Goal: Information Seeking & Learning: Learn about a topic

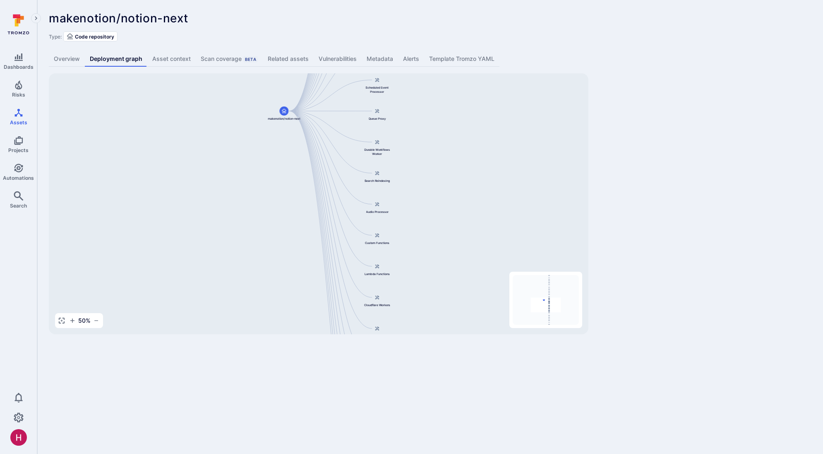
drag, startPoint x: 448, startPoint y: 279, endPoint x: 474, endPoint y: 189, distance: 93.9
click at [474, 189] on div "Main Server makenotion/notion-next Public API Server Message Processor Front We…" at bounding box center [319, 203] width 540 height 261
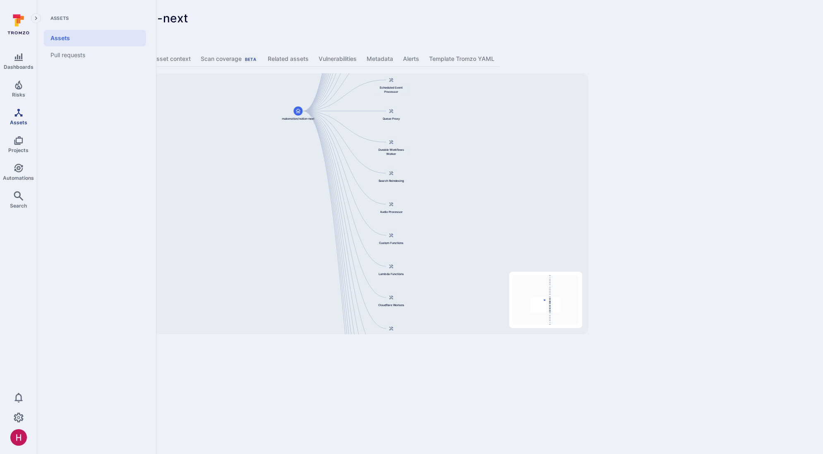
click at [17, 112] on icon "Assets" at bounding box center [19, 113] width 10 height 10
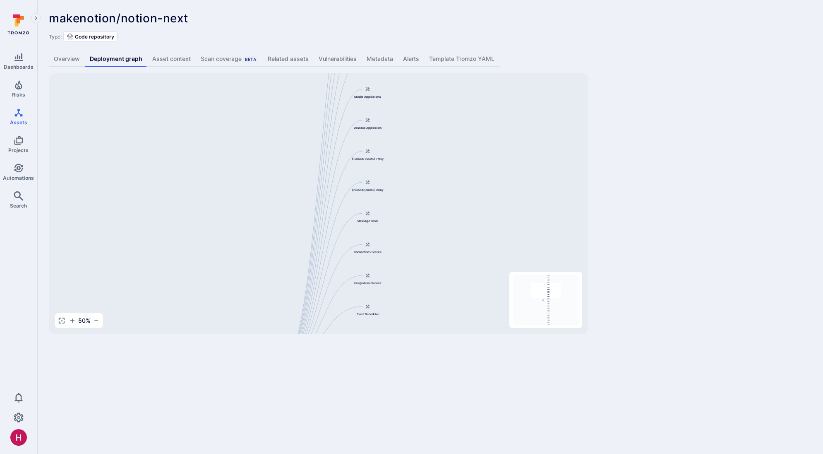
drag, startPoint x: 418, startPoint y: 151, endPoint x: 421, endPoint y: 320, distance: 168.9
click at [421, 320] on div "Main Server makenotion/notion-next Public API Server Message Processor Front We…" at bounding box center [319, 203] width 540 height 261
drag, startPoint x: 432, startPoint y: 133, endPoint x: 427, endPoint y: 244, distance: 111.5
click at [427, 244] on div "Main Server makenotion/notion-next Public API Server Message Processor Front We…" at bounding box center [319, 203] width 540 height 261
drag, startPoint x: 427, startPoint y: 170, endPoint x: 428, endPoint y: 248, distance: 77.4
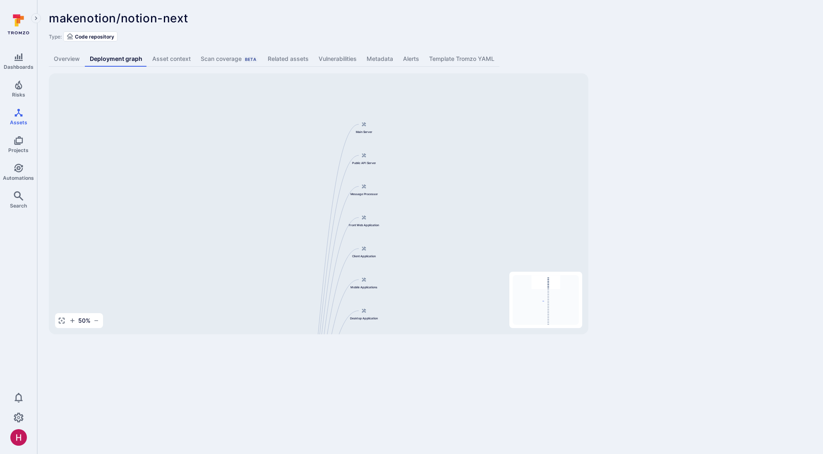
click at [428, 248] on div "Main Server makenotion/notion-next Public API Server Message Processor Front We…" at bounding box center [319, 203] width 540 height 261
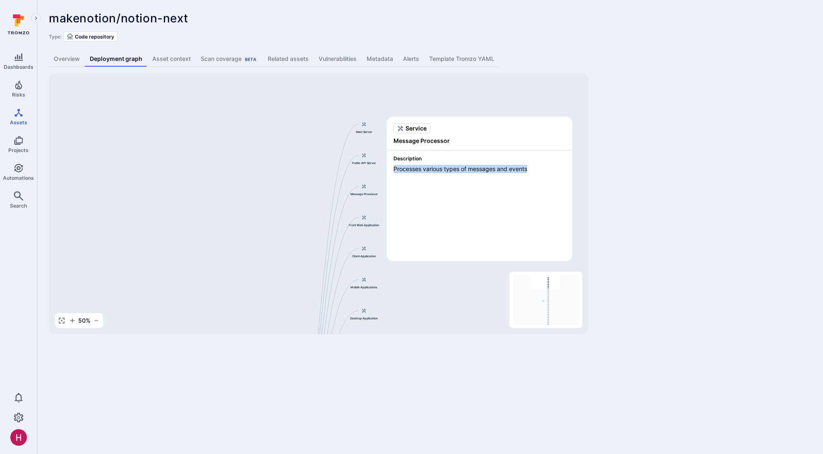
drag, startPoint x: 393, startPoint y: 170, endPoint x: 528, endPoint y: 170, distance: 135.7
click at [528, 170] on div "Description Processes various types of messages and events" at bounding box center [479, 164] width 185 height 29
copy span "Processes various types of messages and events"
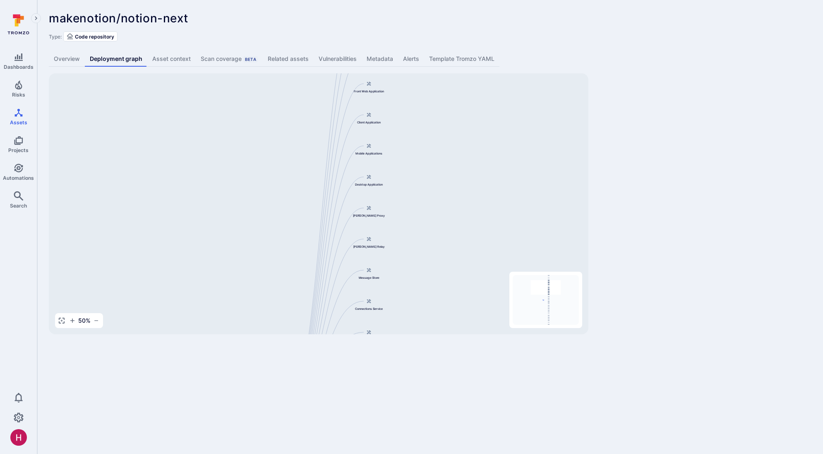
drag, startPoint x: 445, startPoint y: 230, endPoint x: 455, endPoint y: 96, distance: 134.9
click at [455, 96] on div "Main Server makenotion/notion-next Public API Server Message Processor Front We…" at bounding box center [319, 203] width 540 height 261
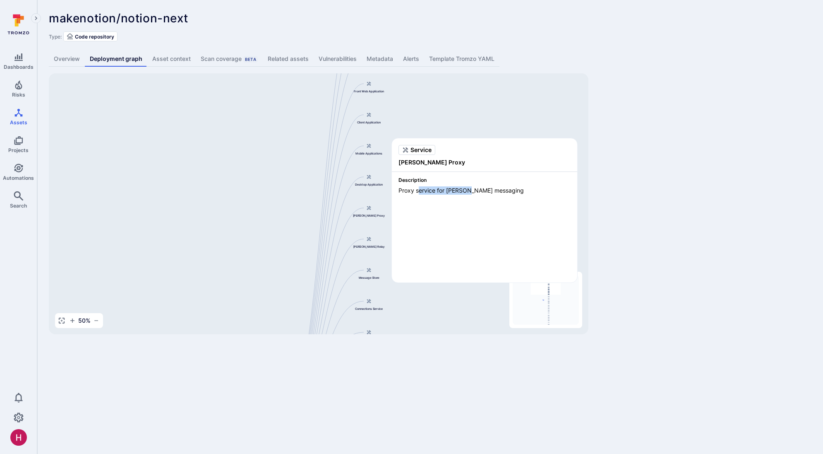
drag, startPoint x: 425, startPoint y: 191, endPoint x: 468, endPoint y: 192, distance: 43.9
click at [468, 192] on span "Proxy service for [PERSON_NAME] messaging" at bounding box center [485, 190] width 172 height 8
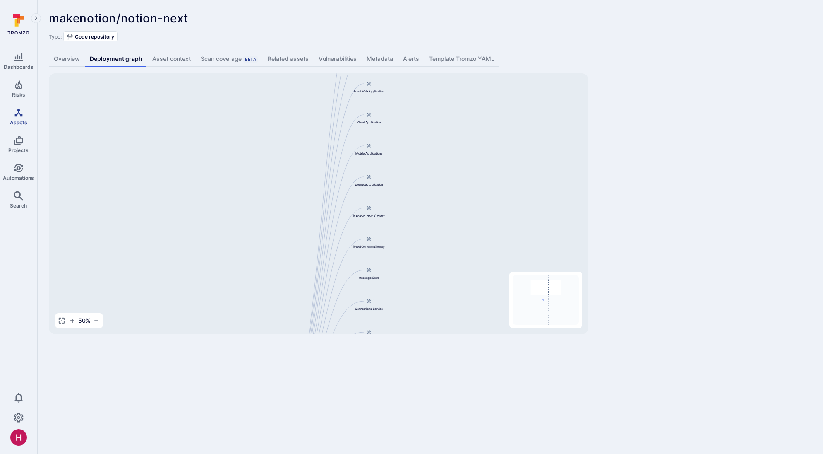
click at [17, 118] on link "Assets" at bounding box center [18, 116] width 37 height 24
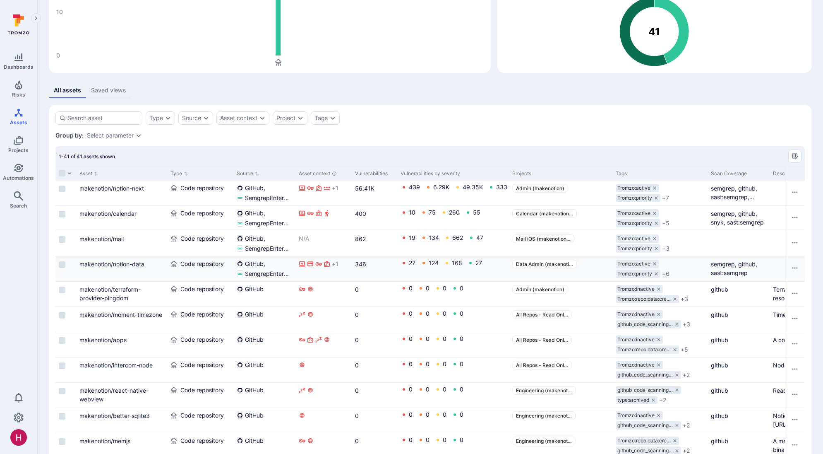
scroll to position [110, 0]
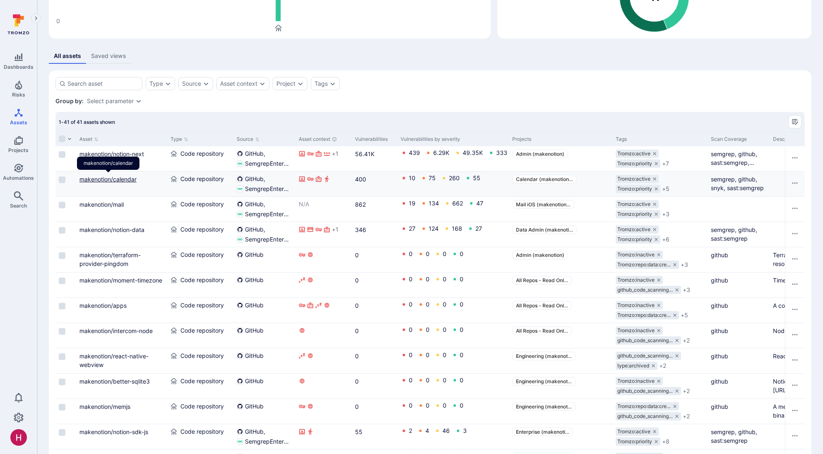
click at [127, 180] on link "makenotion/calendar" at bounding box center [107, 178] width 57 height 7
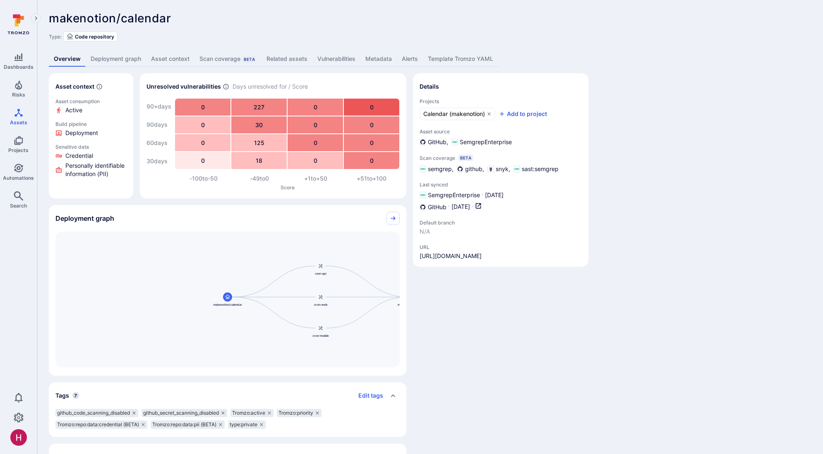
click at [136, 60] on link "Deployment graph" at bounding box center [116, 58] width 60 height 15
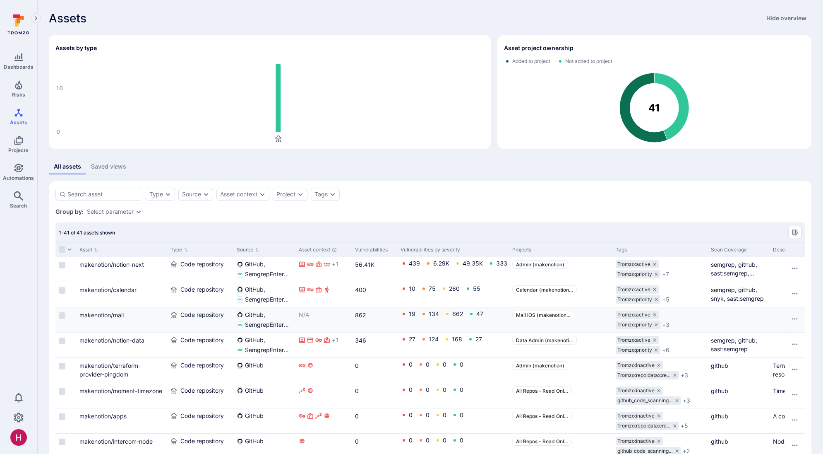
click at [110, 313] on link "makenotion/mail" at bounding box center [101, 314] width 44 height 7
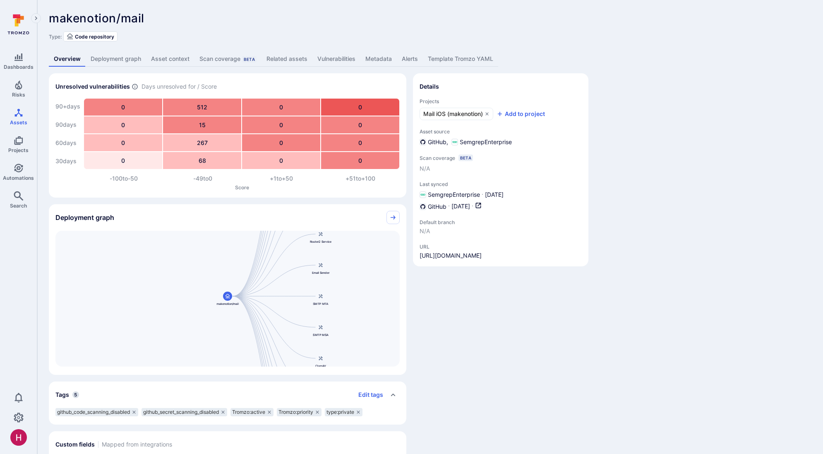
click at [116, 62] on link "Deployment graph" at bounding box center [116, 58] width 60 height 15
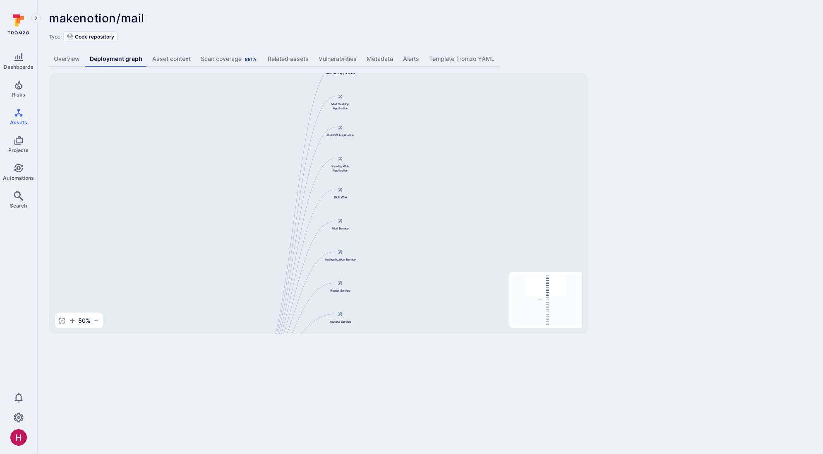
drag, startPoint x: 420, startPoint y: 171, endPoint x: 395, endPoint y: 346, distance: 176.4
click at [395, 346] on body "Dashboards Risks Assets Projects Automations Search 0 Assets Assets Pull reques…" at bounding box center [411, 227] width 823 height 454
drag, startPoint x: 399, startPoint y: 179, endPoint x: 389, endPoint y: 286, distance: 107.2
click at [389, 286] on div "Mail Web Application makenotion/mail Mail Desktop Application Mail iOS Applicat…" at bounding box center [319, 203] width 540 height 261
drag, startPoint x: 382, startPoint y: 222, endPoint x: 389, endPoint y: 115, distance: 107.0
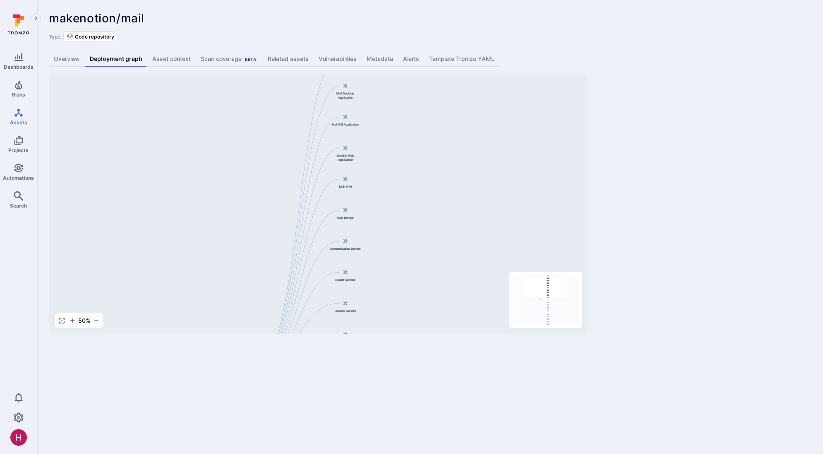
click at [389, 116] on div "Mail Web Application makenotion/mail Mail Desktop Application Mail iOS Applicat…" at bounding box center [319, 203] width 540 height 261
drag, startPoint x: 449, startPoint y: 185, endPoint x: 318, endPoint y: 122, distance: 145.1
click at [329, 130] on div "Mail Web Application makenotion/mail Mail Desktop Application Mail iOS Applicat…" at bounding box center [319, 203] width 540 height 261
drag, startPoint x: 312, startPoint y: 204, endPoint x: 384, endPoint y: 102, distance: 125.3
click at [384, 102] on div "Mail Web Application makenotion/mail Mail Desktop Application Mail iOS Applicat…" at bounding box center [319, 203] width 540 height 261
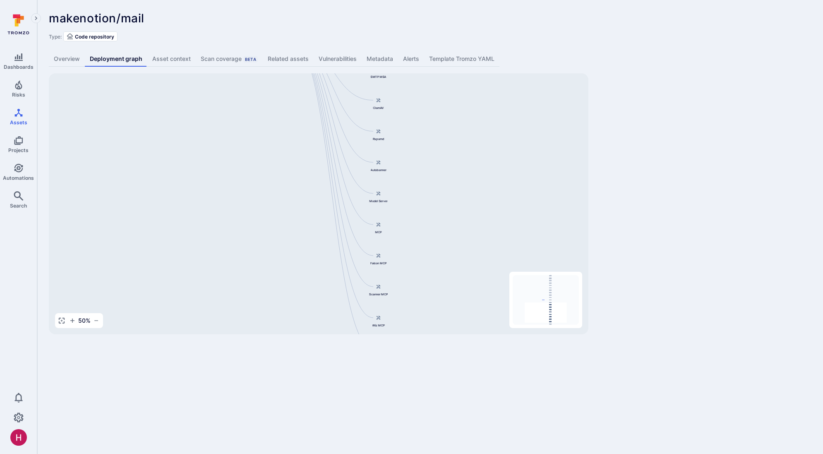
drag, startPoint x: 394, startPoint y: 199, endPoint x: 447, endPoint y: 89, distance: 122.5
click at [448, 89] on div "Mail Web Application makenotion/mail Mail Desktop Application Mail iOS Applicat…" at bounding box center [319, 203] width 540 height 261
drag, startPoint x: 439, startPoint y: 244, endPoint x: 406, endPoint y: 164, distance: 85.9
click at [406, 164] on div "Mail Web Application makenotion/mail Mail Desktop Application Mail iOS Applicat…" at bounding box center [319, 203] width 540 height 261
drag, startPoint x: 381, startPoint y: 200, endPoint x: 396, endPoint y: 105, distance: 96.5
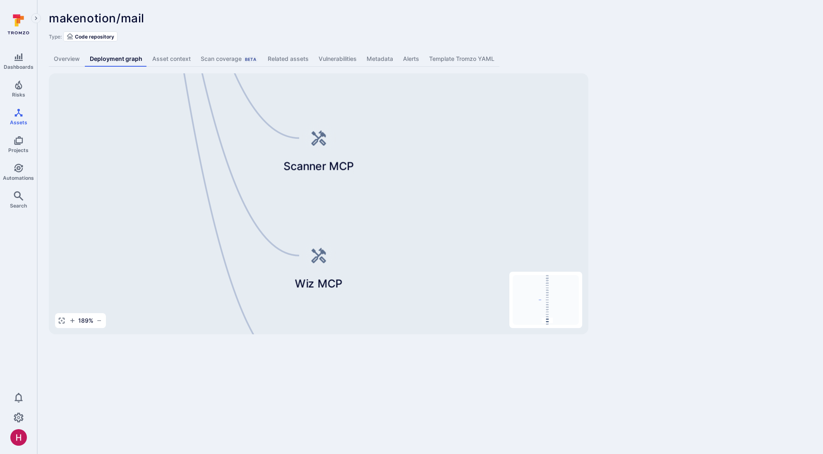
click at [396, 105] on div "Mail Web Application makenotion/mail Mail Desktop Application Mail iOS Applicat…" at bounding box center [319, 203] width 540 height 261
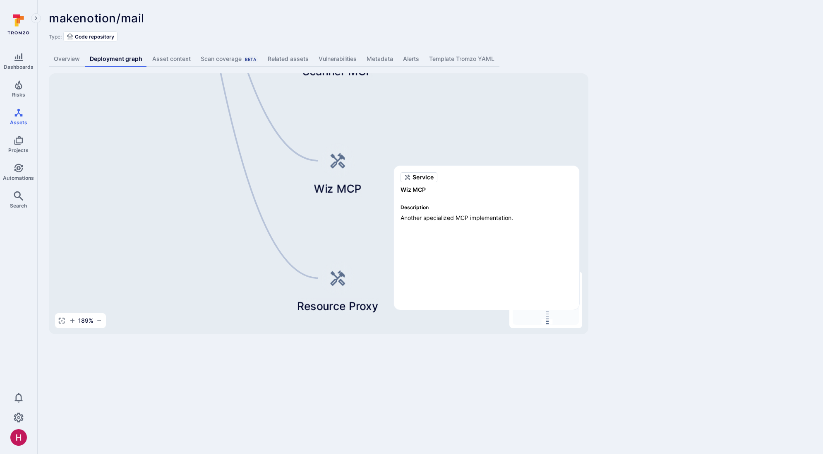
drag, startPoint x: 371, startPoint y: 261, endPoint x: 389, endPoint y: 170, distance: 92.8
click at [389, 170] on body "Dashboards Risks Assets Projects Automations Search 0 Assets Assets Pull reques…" at bounding box center [411, 227] width 823 height 454
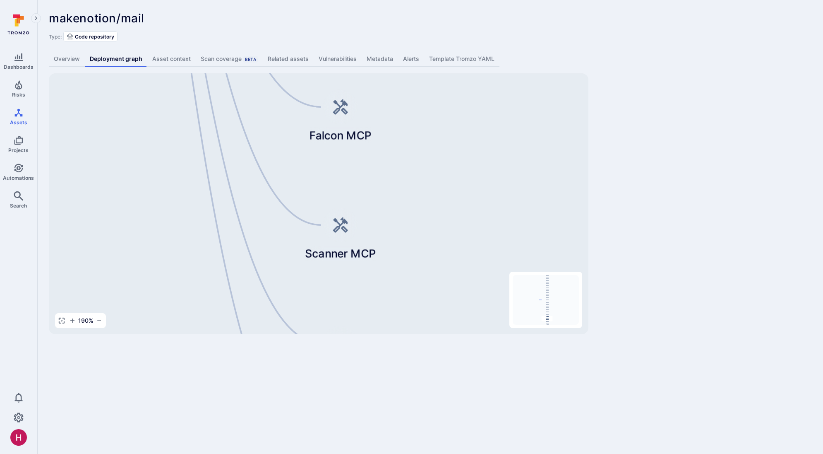
drag, startPoint x: 399, startPoint y: 121, endPoint x: 402, endPoint y: 303, distance: 182.1
click at [403, 304] on div "Mail Web Application makenotion/mail Mail Desktop Application Mail iOS Applicat…" at bounding box center [319, 203] width 540 height 261
drag, startPoint x: 406, startPoint y: 183, endPoint x: 407, endPoint y: 274, distance: 91.0
click at [407, 274] on div "Mail Web Application makenotion/mail Mail Desktop Application Mail iOS Applicat…" at bounding box center [319, 203] width 540 height 261
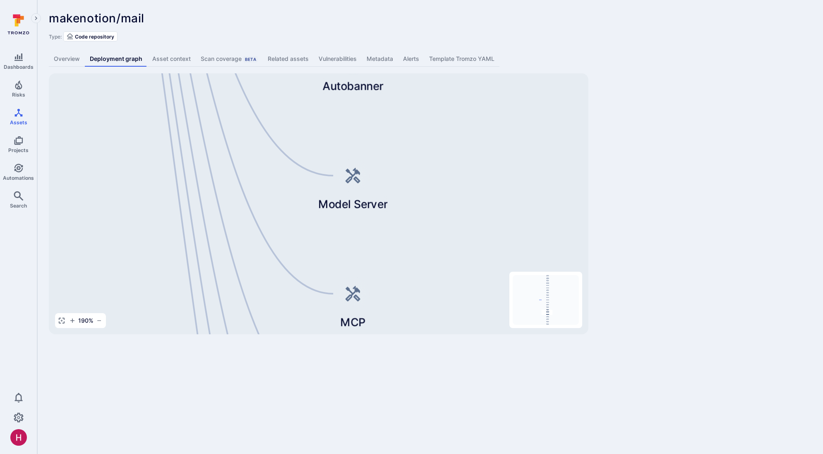
drag, startPoint x: 355, startPoint y: 136, endPoint x: 367, endPoint y: 350, distance: 214.7
click at [367, 353] on body "Dashboards Risks Assets Projects Automations Search 0 Assets Assets Pull reques…" at bounding box center [411, 227] width 823 height 454
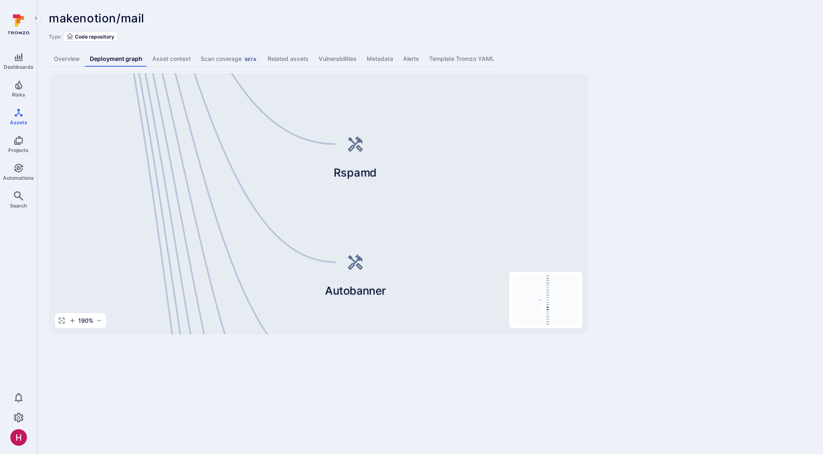
drag, startPoint x: 401, startPoint y: 125, endPoint x: 396, endPoint y: 374, distance: 248.8
click at [396, 377] on body "Dashboards Risks Assets Projects Automations Search 0 Assets Assets Pull reques…" at bounding box center [411, 227] width 823 height 454
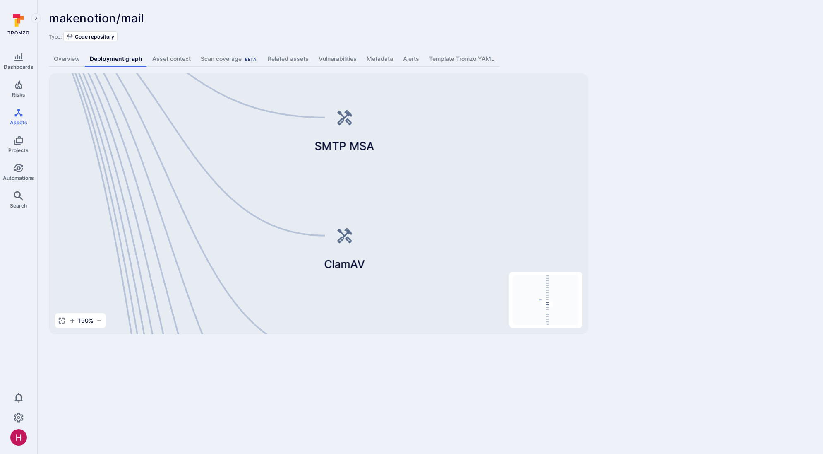
drag, startPoint x: 399, startPoint y: 147, endPoint x: 380, endPoint y: 345, distance: 198.7
click at [383, 358] on body "Dashboards Risks Assets Projects Automations Search 0 Assets Assets Pull reques…" at bounding box center [411, 227] width 823 height 454
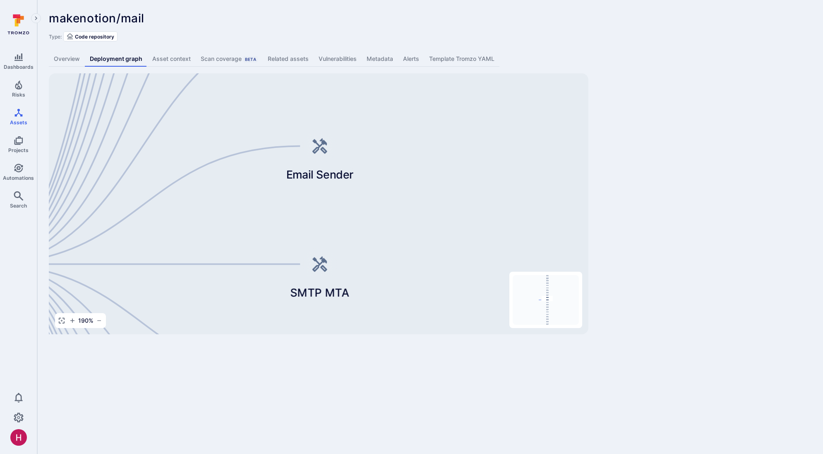
drag, startPoint x: 375, startPoint y: 125, endPoint x: 362, endPoint y: 335, distance: 209.8
click at [362, 335] on div "makenotion/mail ... Show more Type: Code repository Overview Deployment graph A…" at bounding box center [430, 173] width 786 height 346
drag, startPoint x: 381, startPoint y: 142, endPoint x: 381, endPoint y: 254, distance: 112.1
drag, startPoint x: 398, startPoint y: 134, endPoint x: 427, endPoint y: 333, distance: 200.8
click at [427, 333] on div "Mail Web Application makenotion/mail Mail Desktop Application Mail iOS Applicat…" at bounding box center [319, 203] width 540 height 261
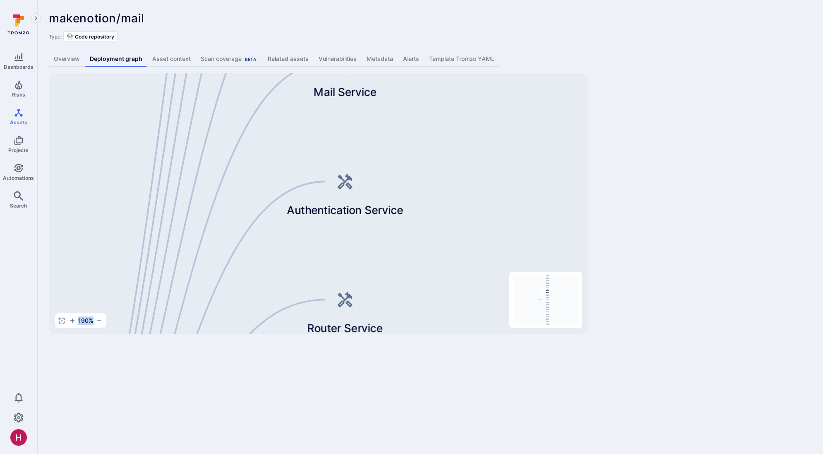
drag, startPoint x: 442, startPoint y: 151, endPoint x: 432, endPoint y: 335, distance: 184.4
click at [432, 342] on div "makenotion/mail ... Show more Type: Code repository Overview Deployment graph A…" at bounding box center [430, 173] width 786 height 346
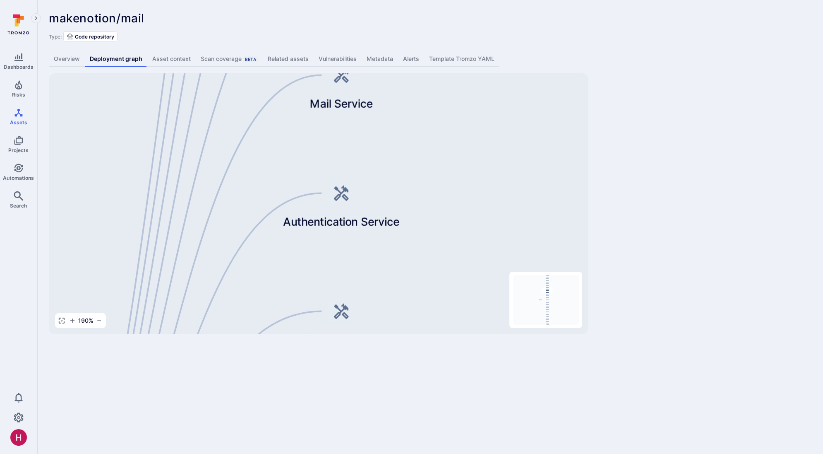
click at [719, 231] on div "makenotion/mail ... Show more Type: Code repository Overview Deployment graph A…" at bounding box center [430, 173] width 786 height 346
